Goal: Navigation & Orientation: Find specific page/section

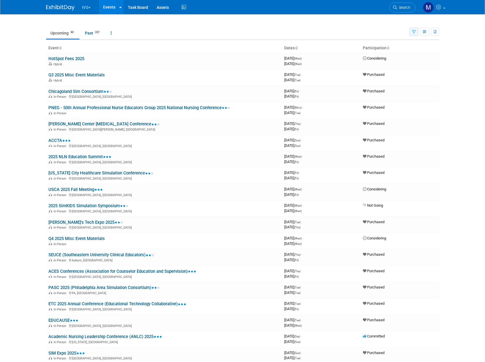
click at [415, 32] on icon "button" at bounding box center [414, 32] width 4 height 4
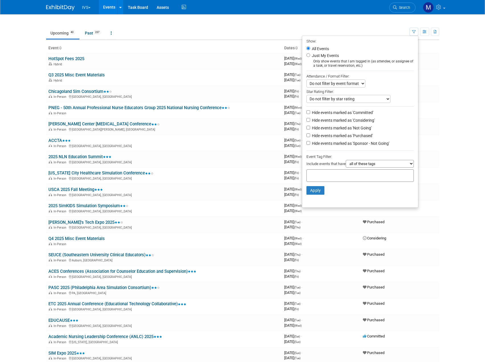
click at [354, 128] on label "Hide events marked as 'Not Going'" at bounding box center [341, 128] width 61 height 6
click at [310, 128] on input "Hide events marked as 'Not Going'" at bounding box center [309, 128] width 4 height 4
checkbox input "true"
click at [318, 194] on button "Apply" at bounding box center [316, 190] width 18 height 9
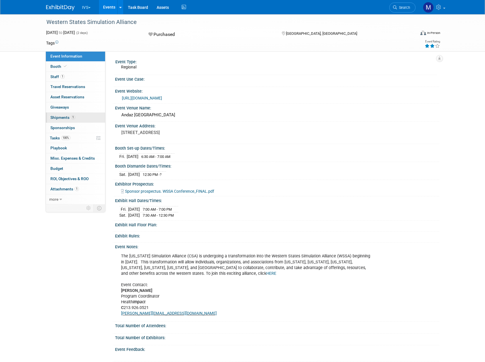
click at [55, 117] on span "Shipments 1" at bounding box center [62, 117] width 25 height 5
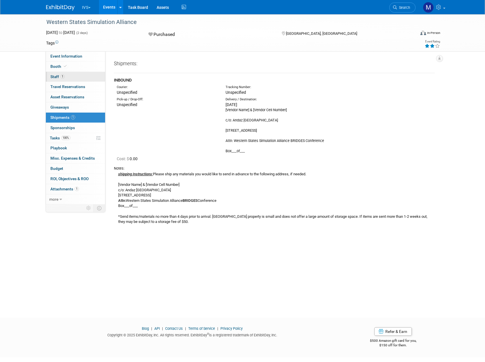
click at [67, 78] on link "1 Staff 1" at bounding box center [75, 77] width 59 height 10
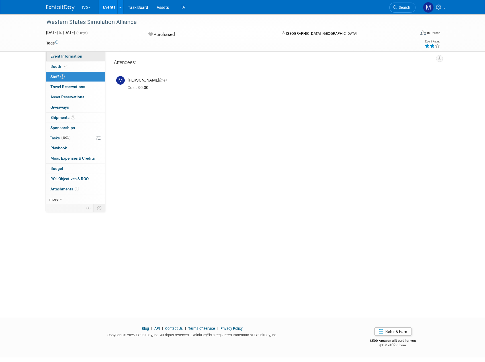
click at [82, 58] on link "Event Information" at bounding box center [75, 56] width 59 height 10
